Goal: Navigation & Orientation: Find specific page/section

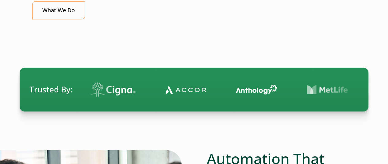
scroll to position [337, 0]
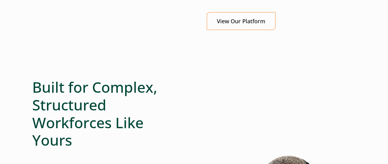
scroll to position [797, 0]
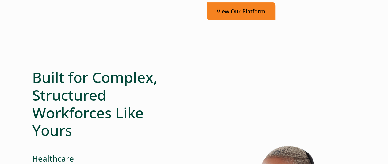
click at [235, 9] on link "View Our Platform" at bounding box center [241, 11] width 69 height 18
